Goal: Complete application form: Complete application form

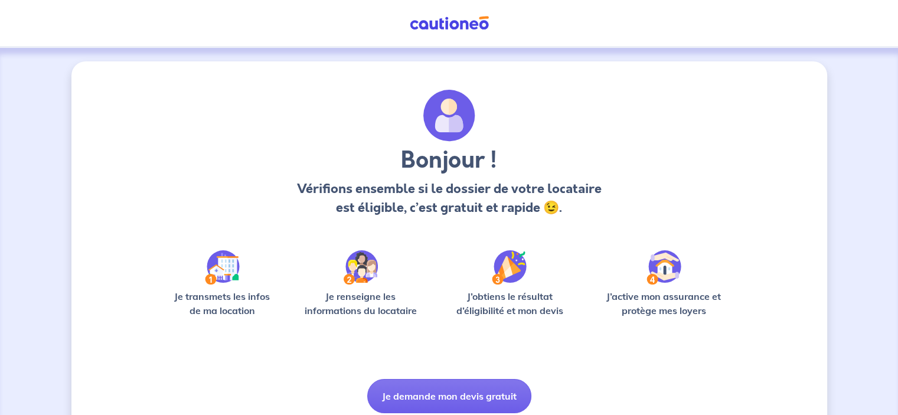
click at [449, 387] on button "Je demande mon devis gratuit" at bounding box center [449, 396] width 164 height 34
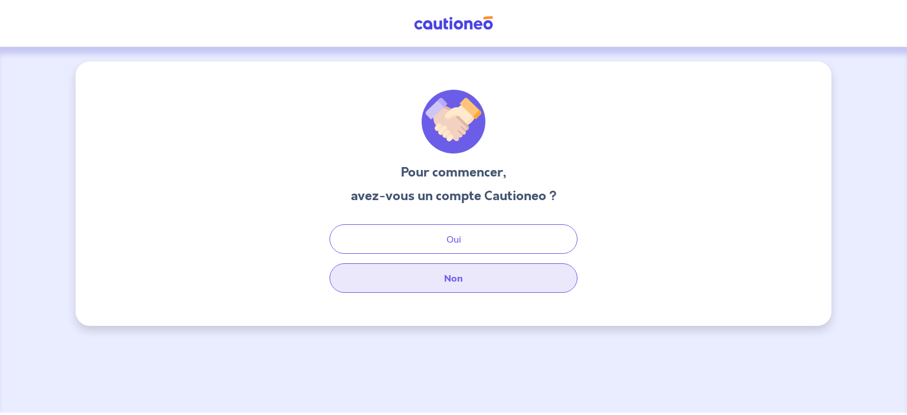
click at [461, 273] on button "Non" at bounding box center [454, 278] width 248 height 30
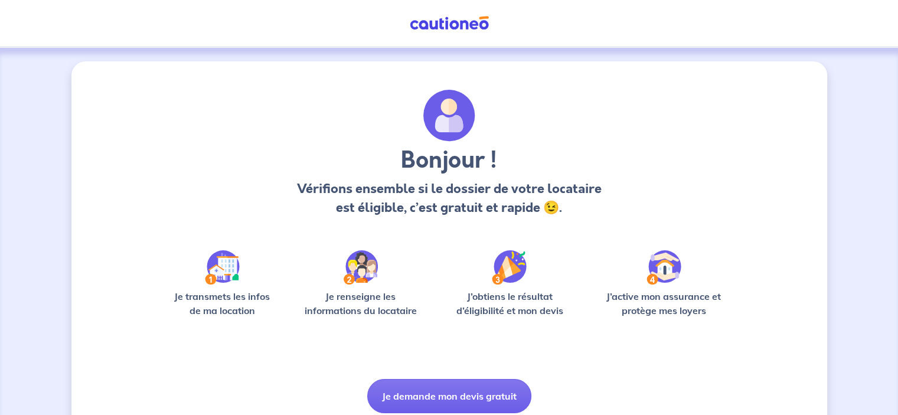
scroll to position [45, 0]
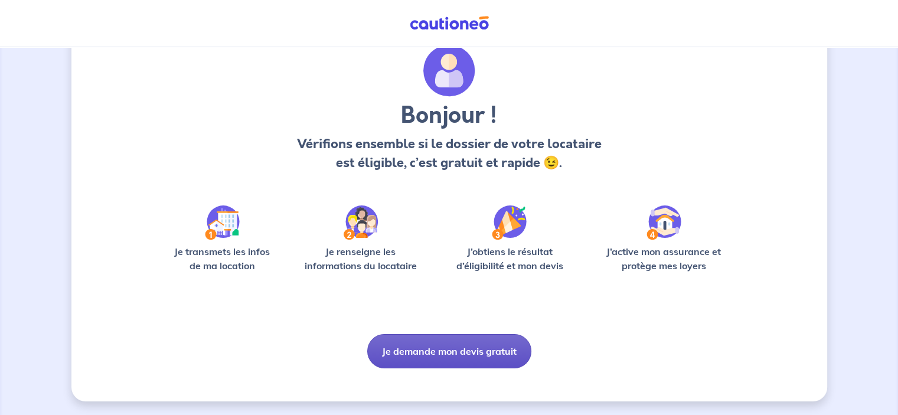
click at [419, 349] on button "Je demande mon devis gratuit" at bounding box center [449, 351] width 164 height 34
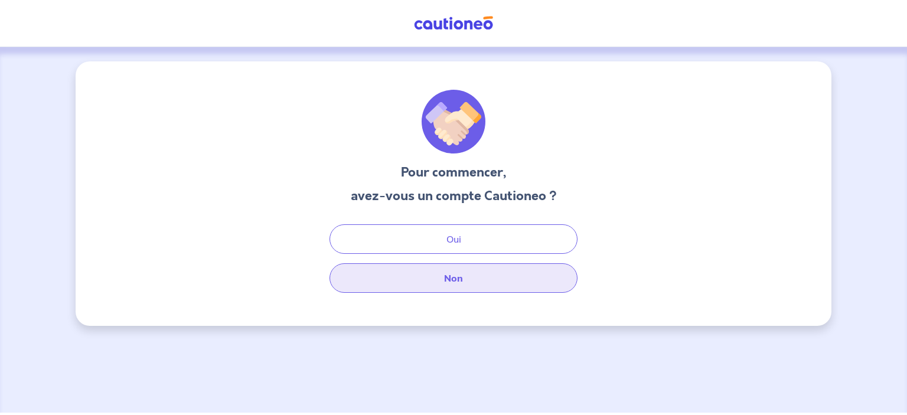
click at [442, 280] on button "Non" at bounding box center [454, 278] width 248 height 30
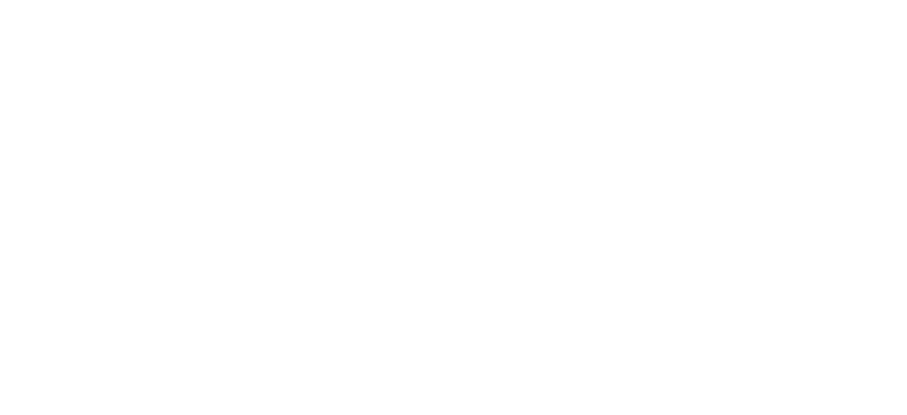
select select "FR"
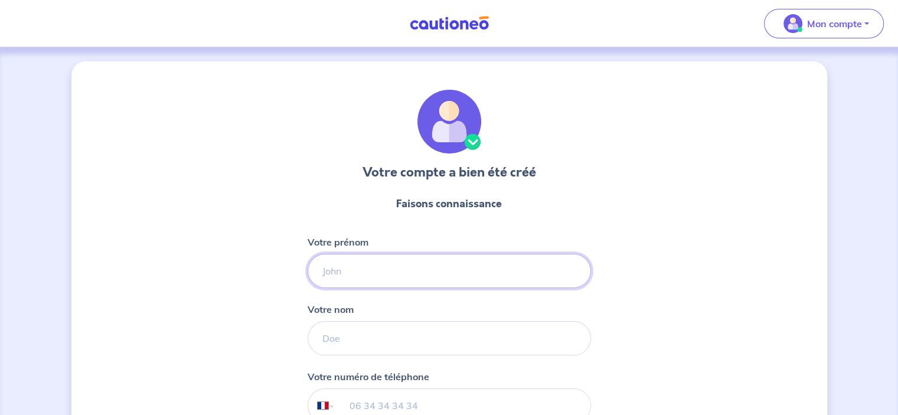
click at [468, 273] on input "Votre prénom" at bounding box center [449, 271] width 283 height 34
type input "c"
type input "[PERSON_NAME]"
type input "07 84 55 12 80"
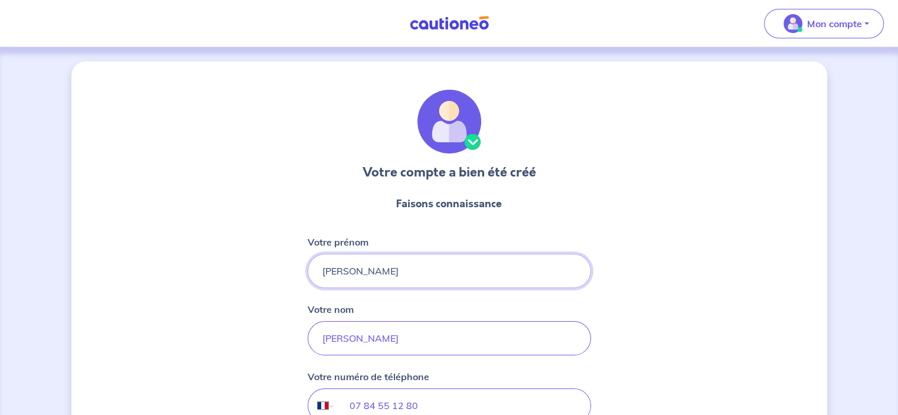
scroll to position [140, 0]
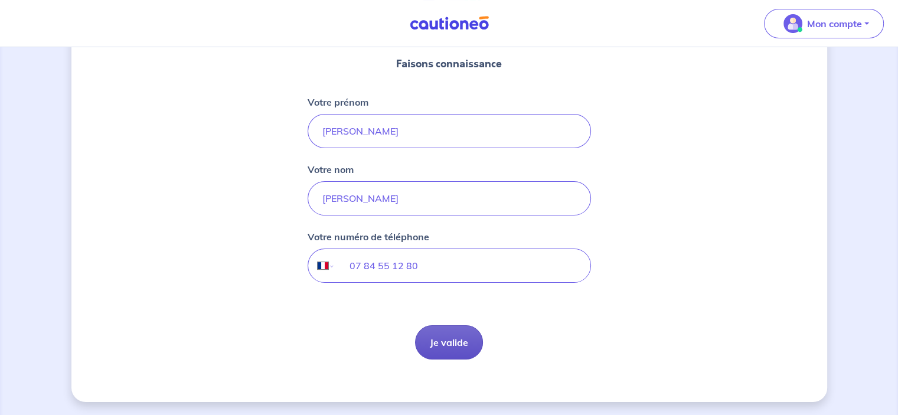
click at [446, 344] on button "Je valide" at bounding box center [449, 342] width 68 height 34
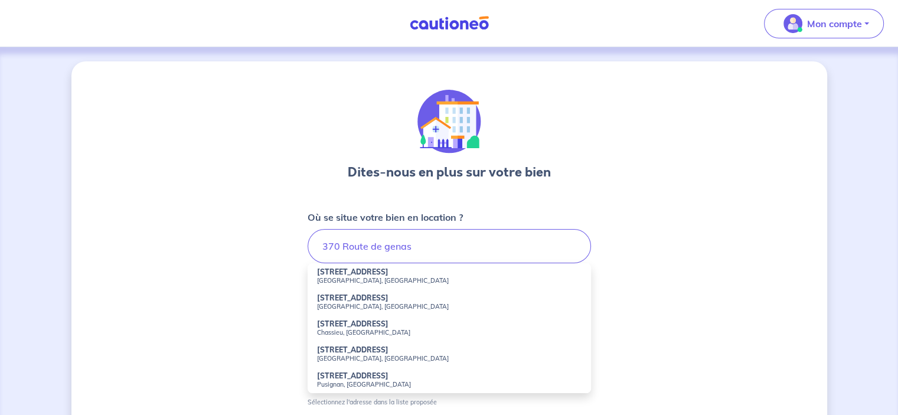
click at [392, 269] on li "[STREET_ADDRESS]" at bounding box center [449, 276] width 283 height 26
type input "[STREET_ADDRESS][PERSON_NAME]"
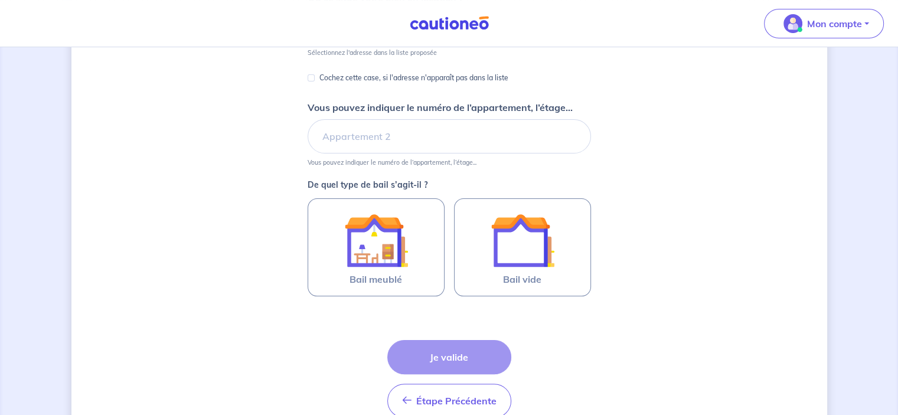
scroll to position [220, 0]
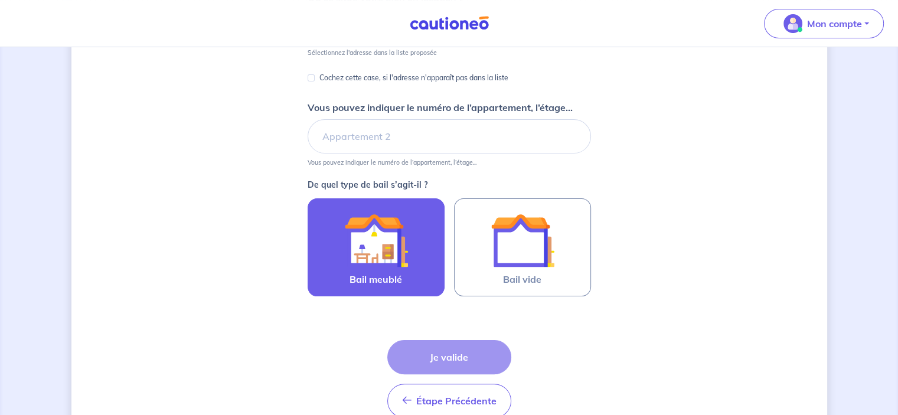
click at [376, 243] on img at bounding box center [376, 240] width 64 height 64
click at [0, 0] on input "Bail meublé" at bounding box center [0, 0] width 0 height 0
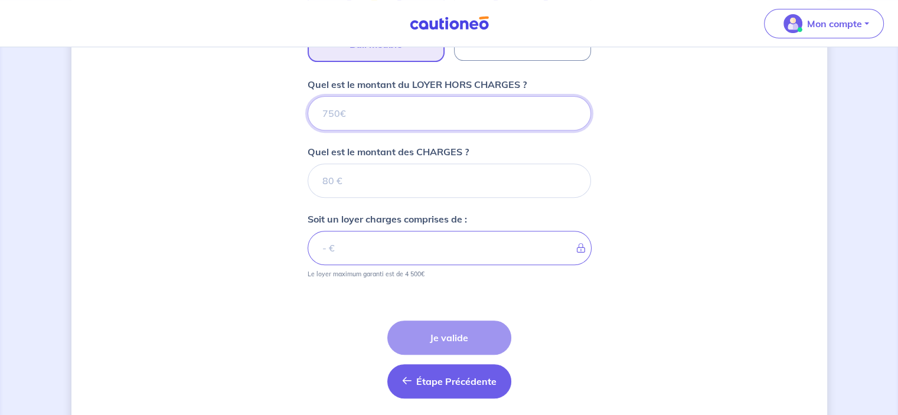
scroll to position [493, 0]
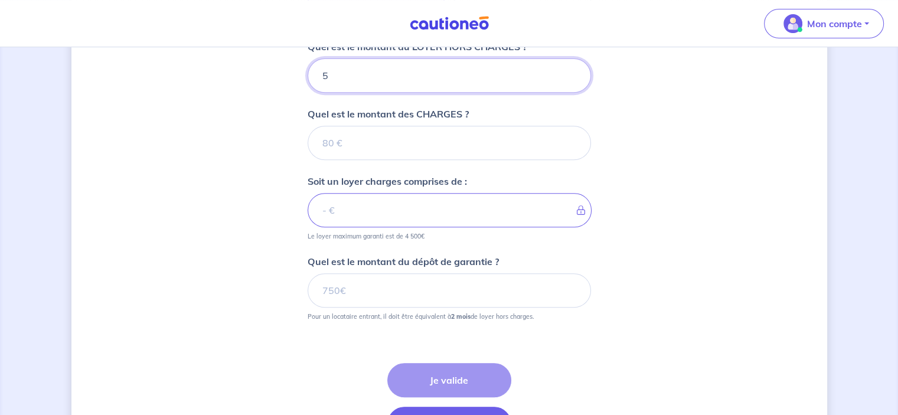
type input "53"
type input "530"
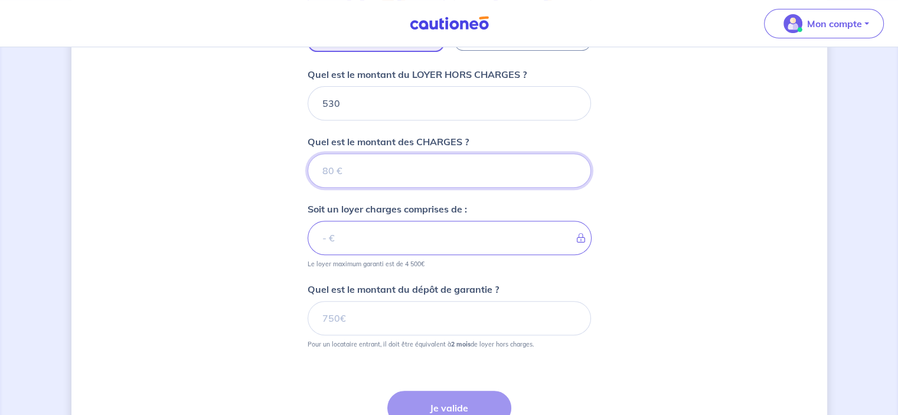
scroll to position [463, 0]
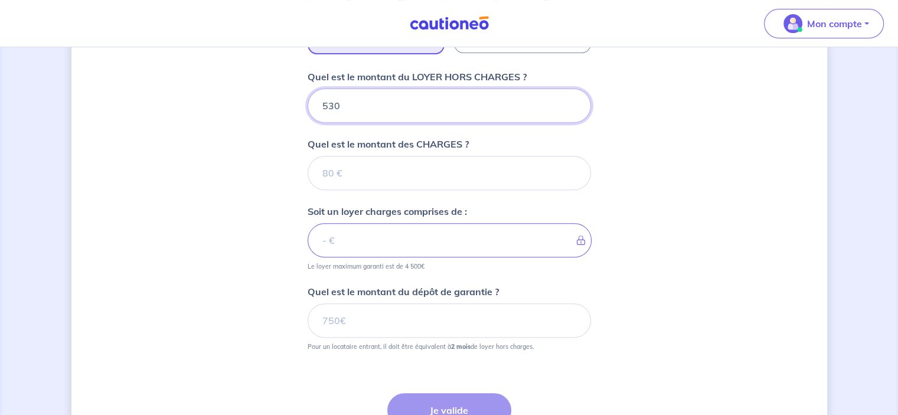
drag, startPoint x: 390, startPoint y: 112, endPoint x: 272, endPoint y: 103, distance: 119.0
click at [272, 103] on div "Dites-nous en plus sur votre bien Où se situe votre bien en location ? [STREET_…" at bounding box center [449, 55] width 756 height 915
type input "480"
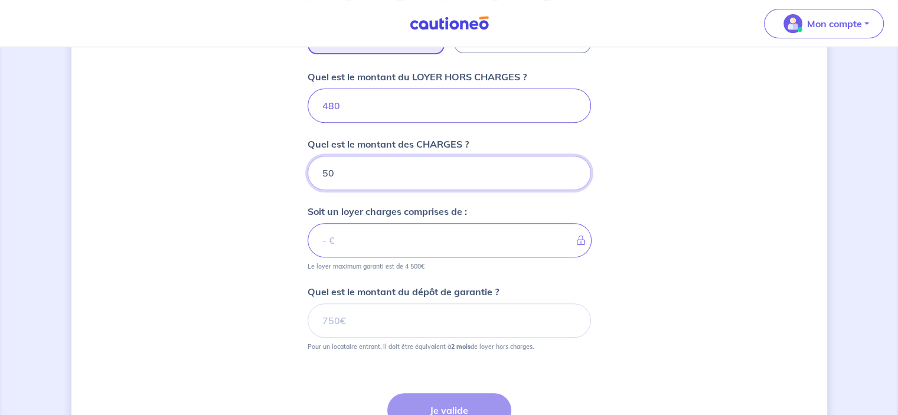
type input "50"
type input "530"
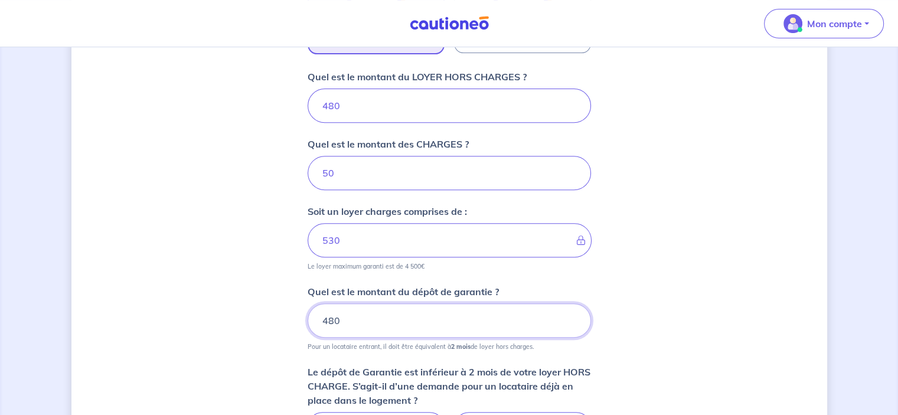
type input "480"
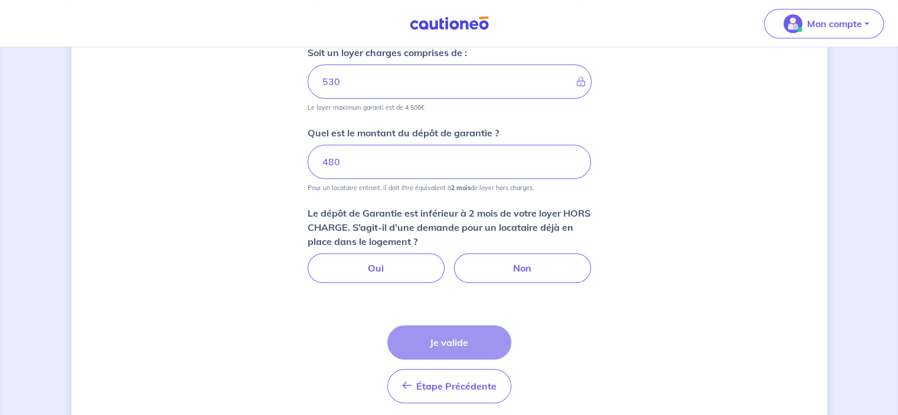
scroll to position [664, 0]
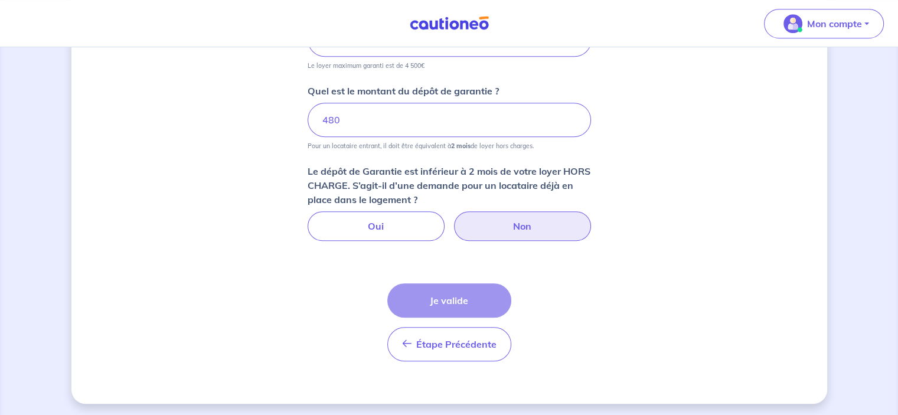
click at [501, 215] on label "Non" at bounding box center [522, 226] width 137 height 30
click at [453, 215] on input "Non" at bounding box center [449, 215] width 8 height 8
radio input "true"
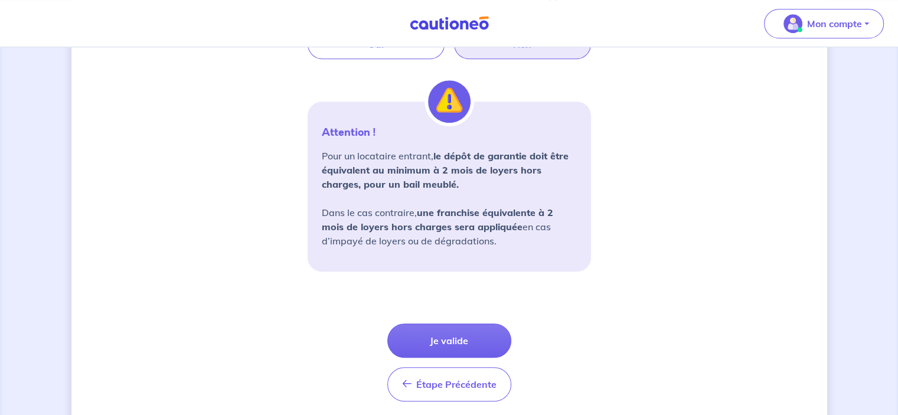
scroll to position [846, 0]
click at [459, 328] on button "Je valide" at bounding box center [449, 340] width 124 height 34
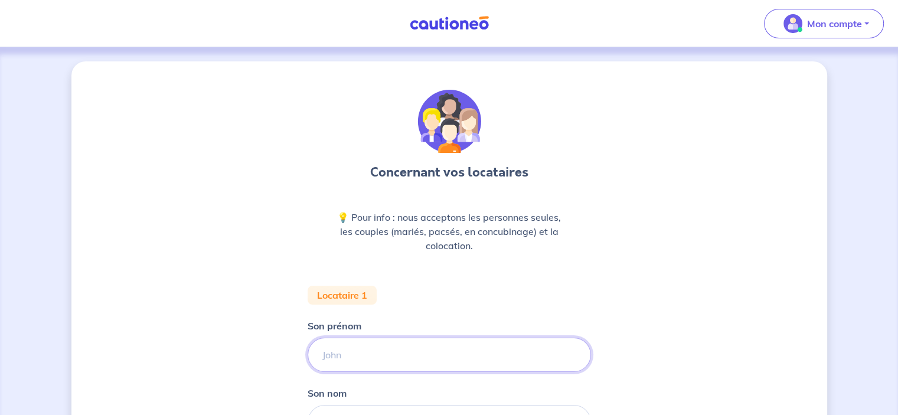
click at [446, 351] on input "Son prénom" at bounding box center [449, 355] width 283 height 34
type input "N"
type input "o"
type input "Oumayma"
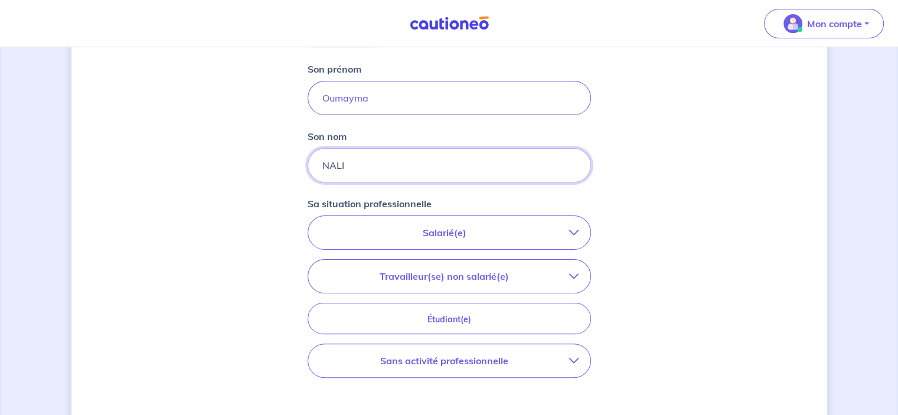
scroll to position [276, 0]
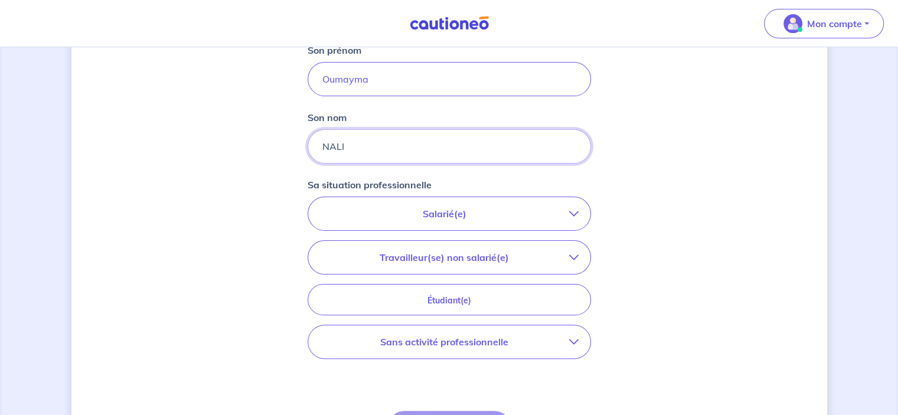
type input "NALI"
click at [517, 253] on p "Travailleur(se) non salarié(e)" at bounding box center [444, 257] width 249 height 14
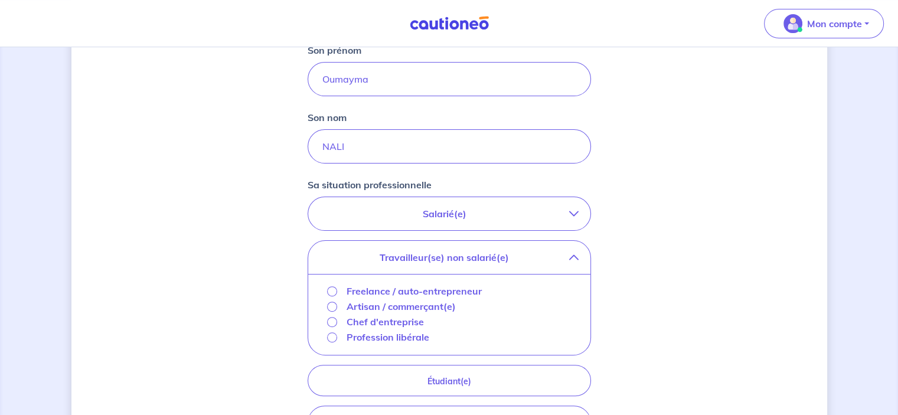
click at [435, 291] on p "Freelance / auto-entrepreneur" at bounding box center [414, 291] width 135 height 14
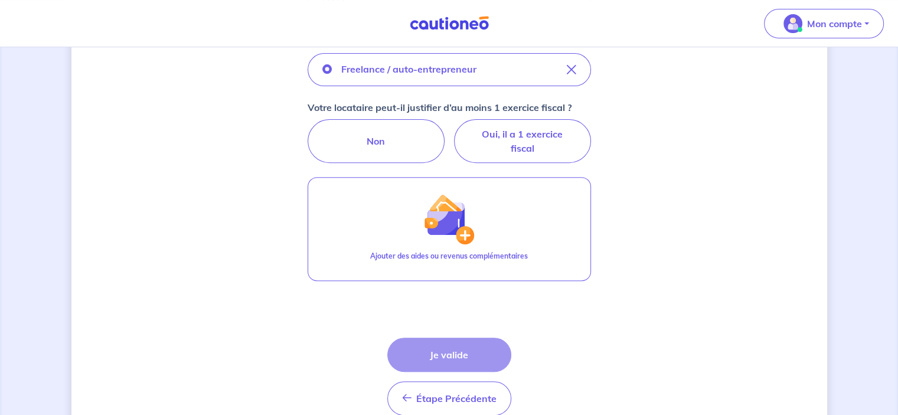
scroll to position [425, 0]
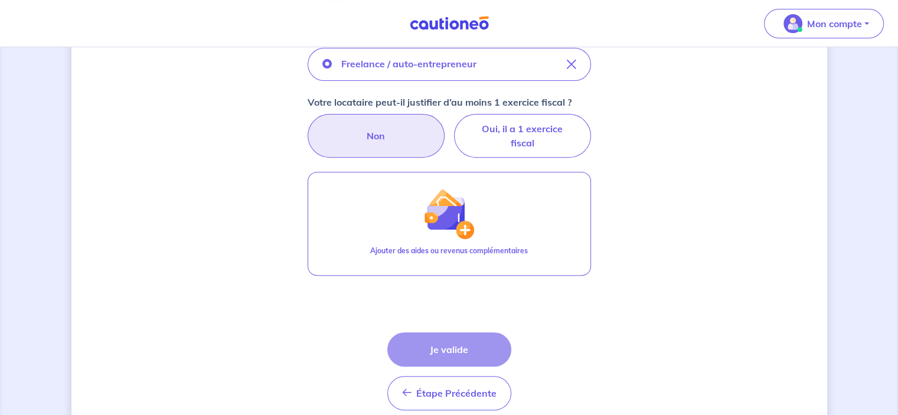
click at [354, 132] on label "Non" at bounding box center [376, 136] width 137 height 44
click at [445, 122] on input "Non" at bounding box center [449, 118] width 8 height 8
radio input "true"
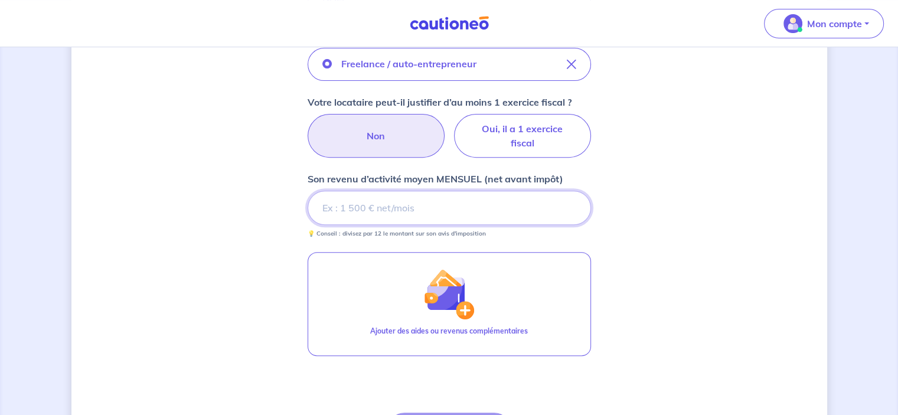
click at [373, 212] on input "Son revenu d’activité moyen MENSUEL (net avant impôt)" at bounding box center [449, 208] width 283 height 34
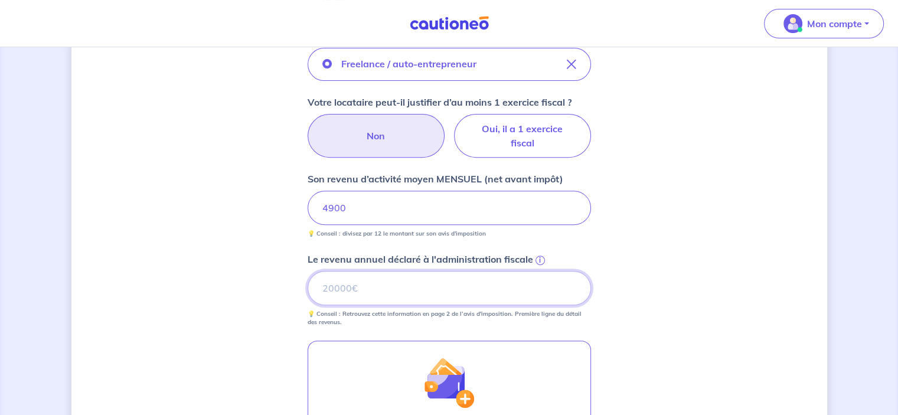
click at [427, 283] on input "Le revenu annuel déclaré à l'administration fiscale i" at bounding box center [449, 288] width 283 height 34
type input "42815"
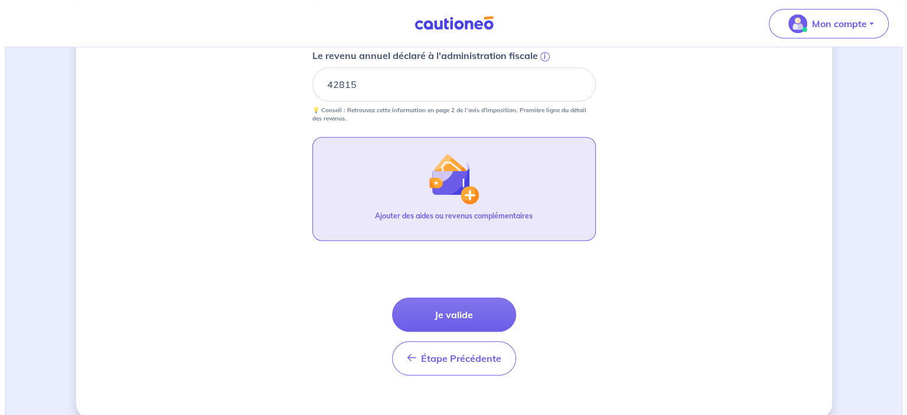
scroll to position [630, 0]
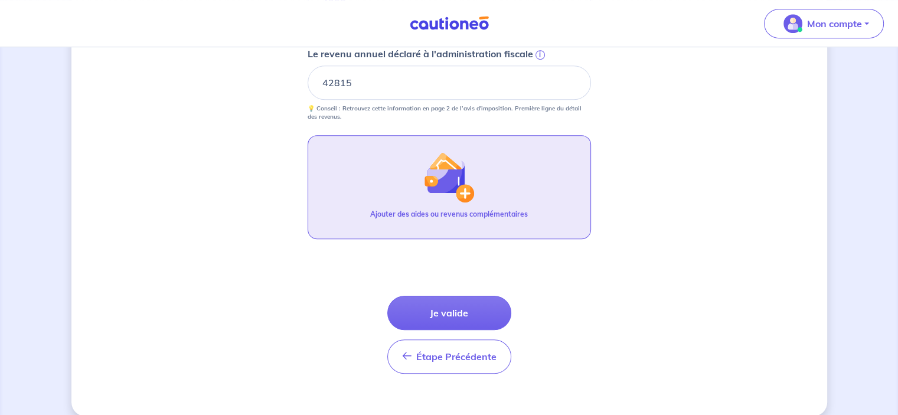
click at [459, 169] on img "button" at bounding box center [448, 177] width 51 height 51
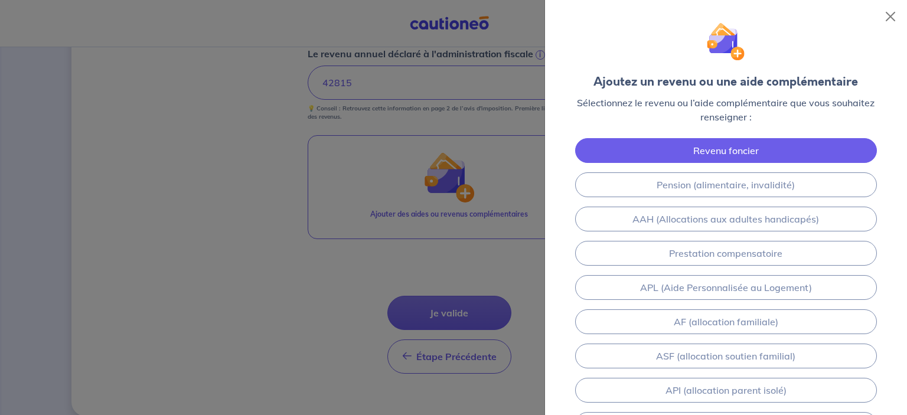
click at [697, 153] on link "Revenu foncier" at bounding box center [726, 150] width 302 height 25
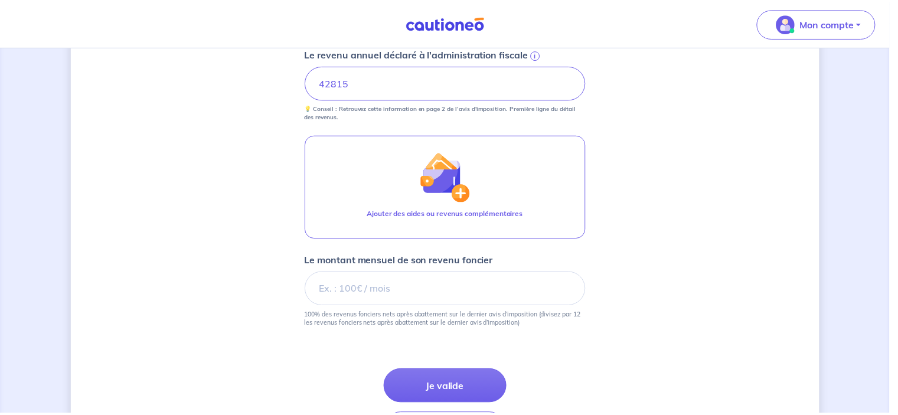
scroll to position [718, 0]
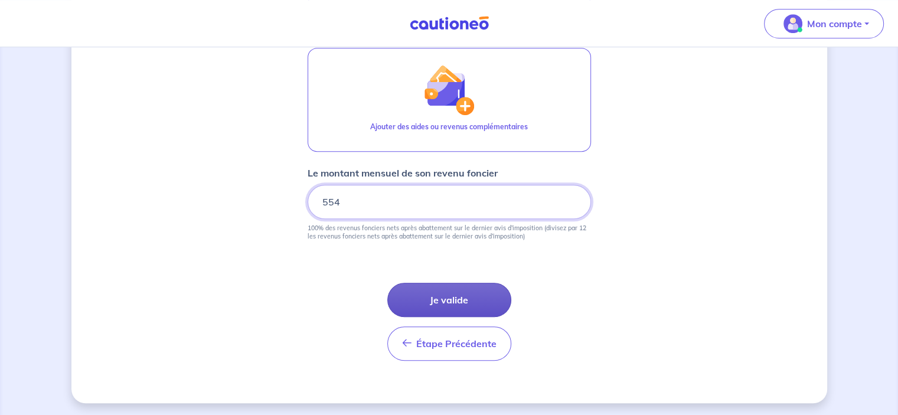
type input "554"
click at [463, 296] on button "Je valide" at bounding box center [449, 300] width 124 height 34
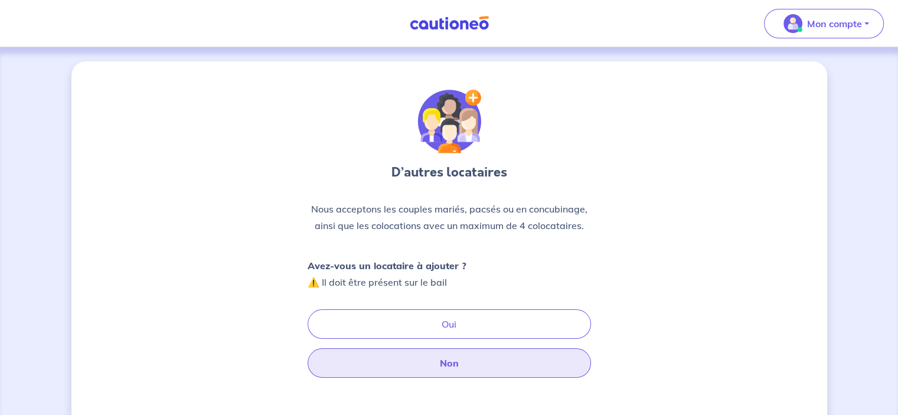
click at [454, 368] on button "Non" at bounding box center [449, 363] width 283 height 30
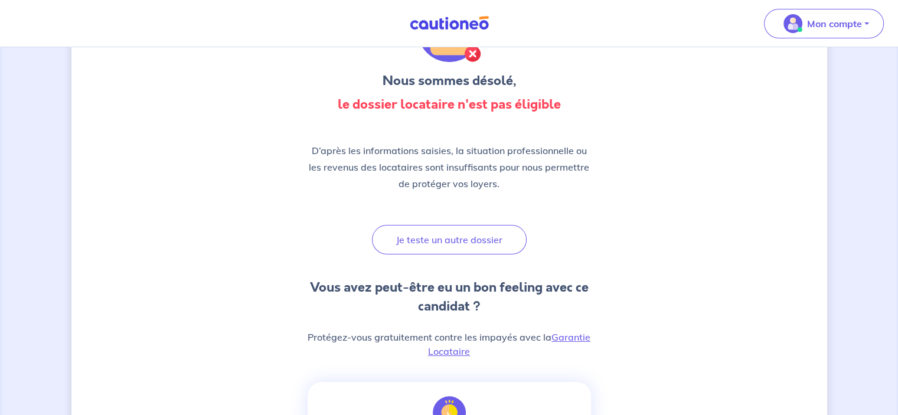
scroll to position [94, 0]
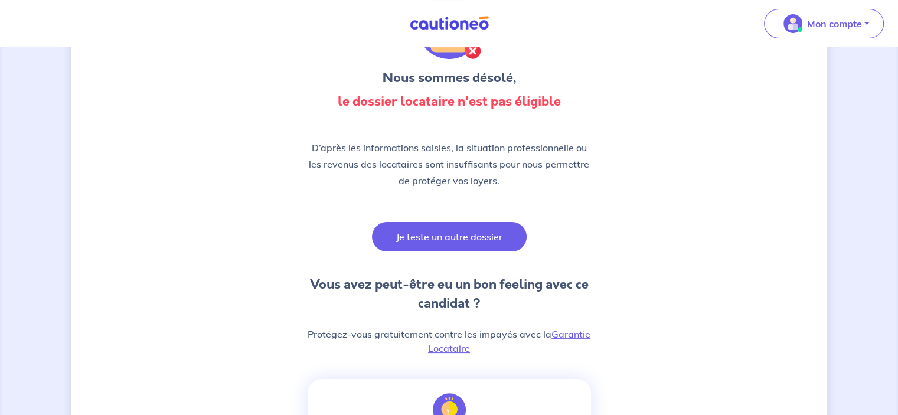
click at [458, 234] on button "Je teste un autre dossier" at bounding box center [449, 237] width 155 height 30
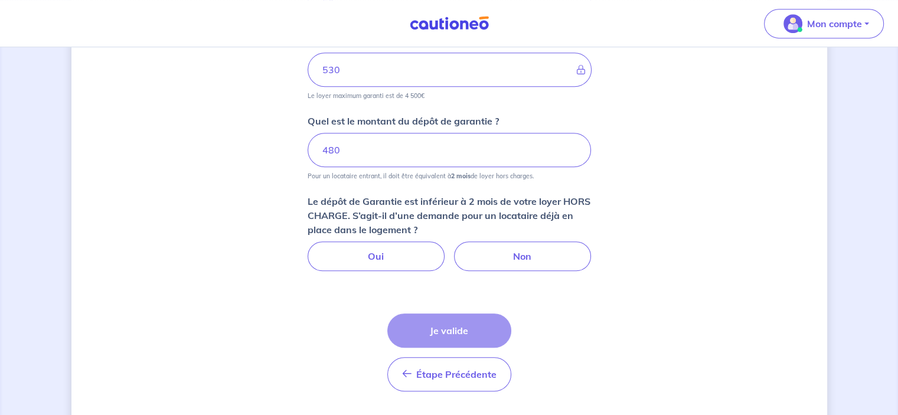
scroll to position [664, 0]
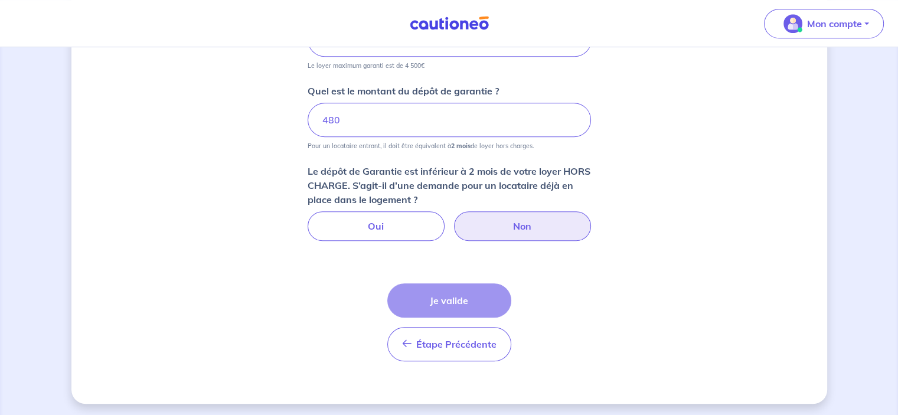
click at [504, 218] on label "Non" at bounding box center [522, 226] width 137 height 30
click at [453, 218] on input "Non" at bounding box center [449, 215] width 8 height 8
radio input "true"
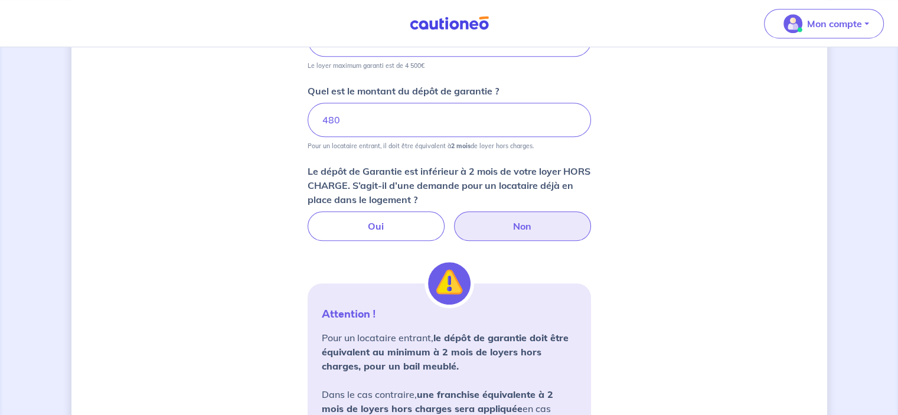
scroll to position [886, 0]
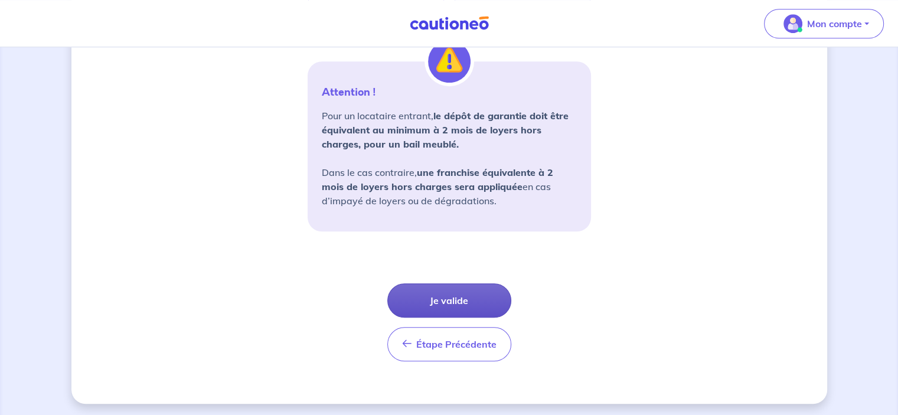
click at [473, 295] on button "Je valide" at bounding box center [449, 300] width 124 height 34
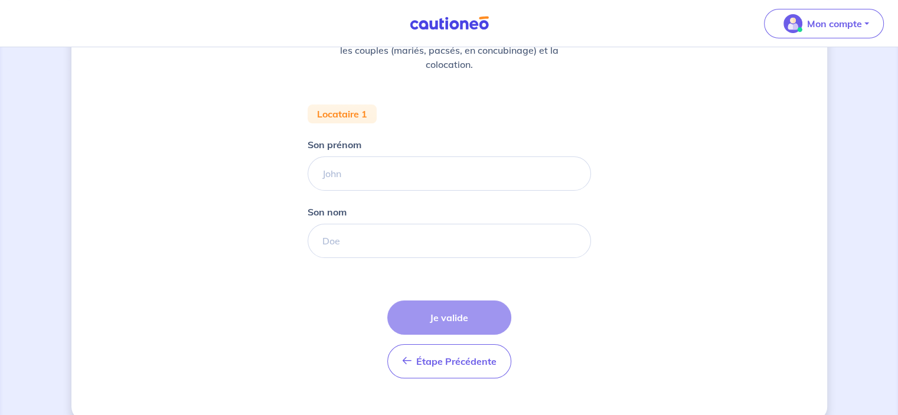
scroll to position [200, 0]
